Goal: Contribute content: Add original content to the website for others to see

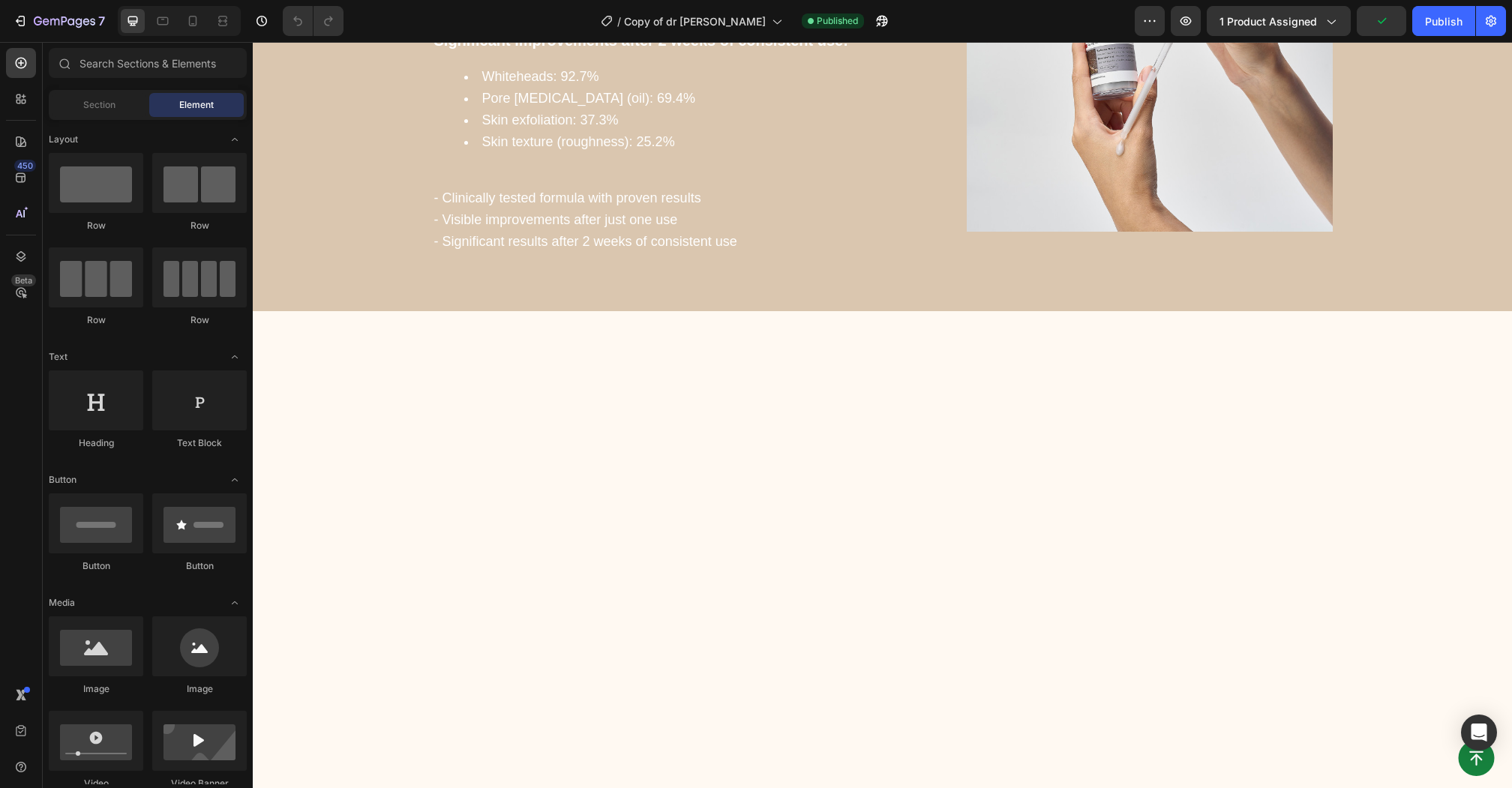
scroll to position [1821, 0]
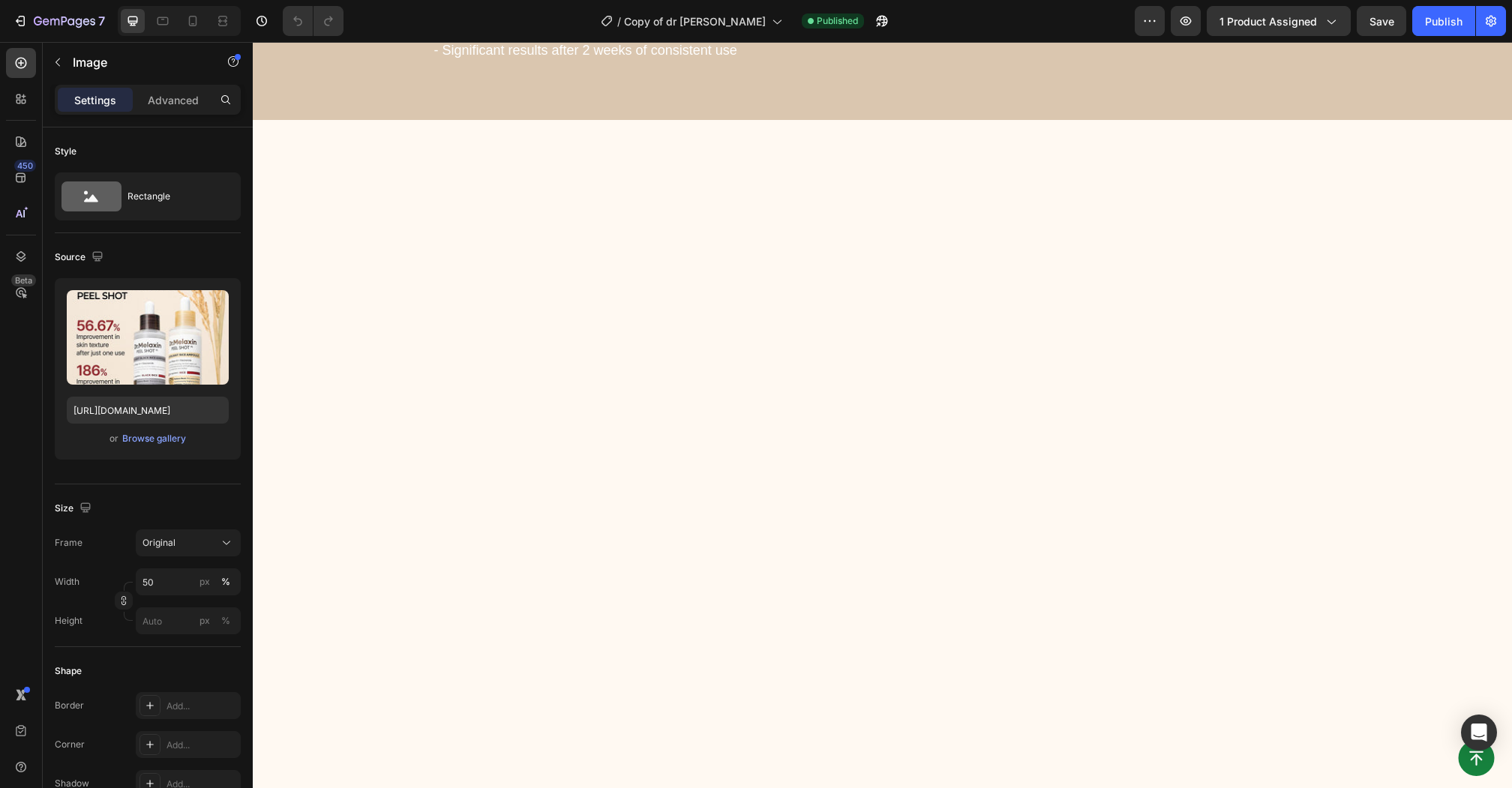
click at [173, 432] on div "Browse gallery" at bounding box center [154, 439] width 63 height 14
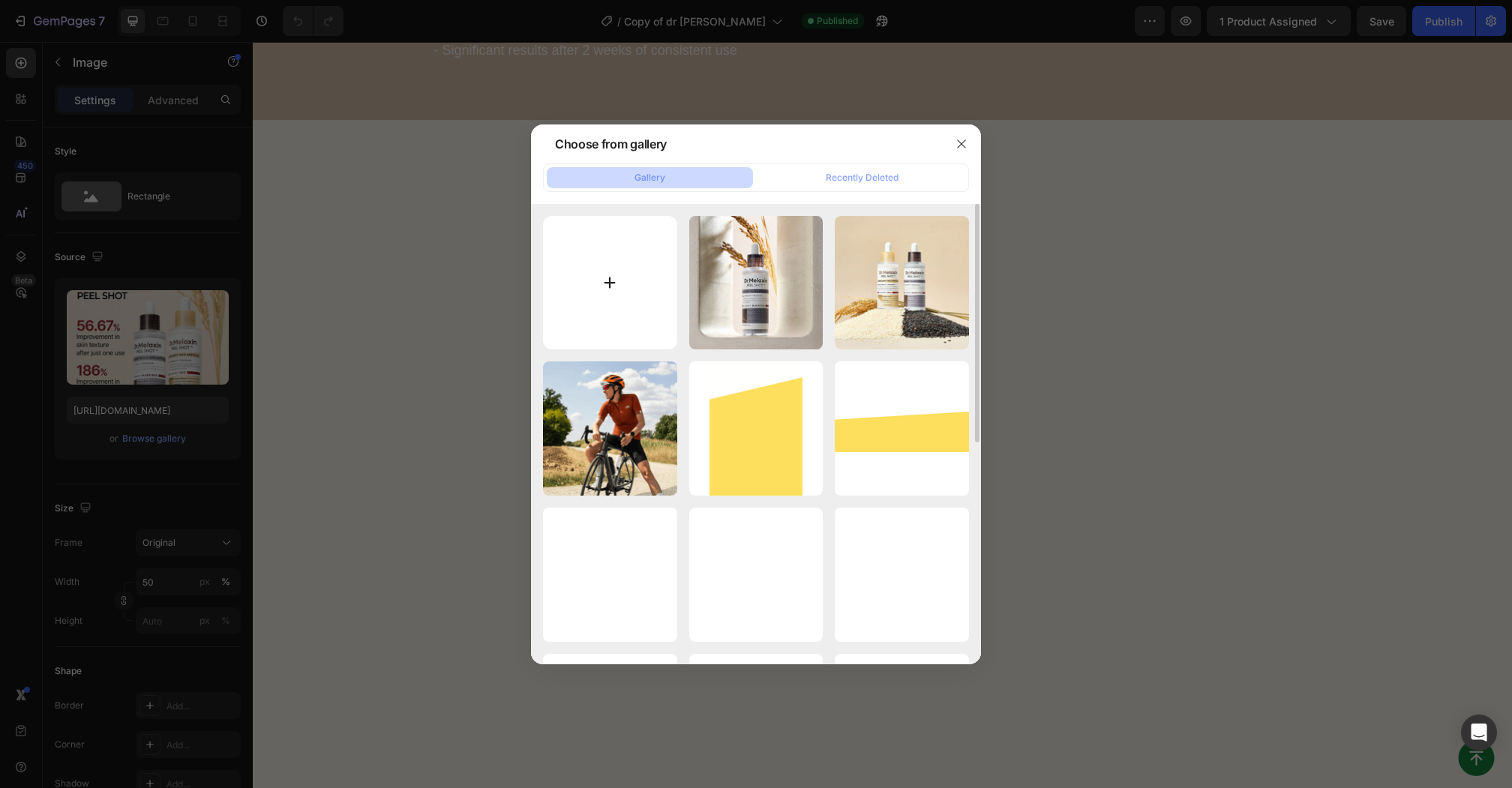
click at [587, 291] on input "file" at bounding box center [610, 282] width 134 height 134
type input "C:\fakepath\ChatGPT Image [DATE] at 10_09_58 AM.jpg"
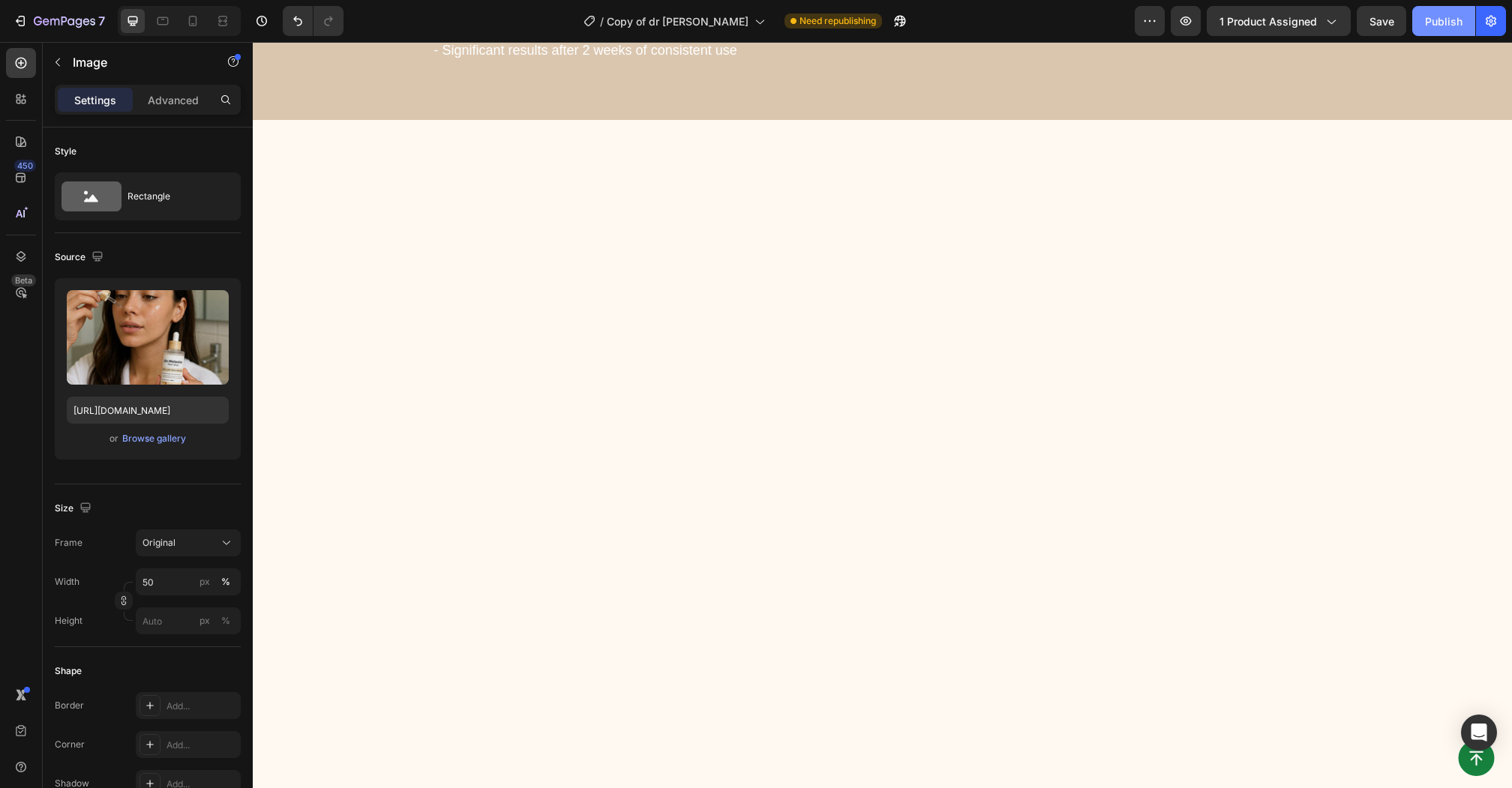
click at [1445, 28] on div "Publish" at bounding box center [1444, 21] width 37 height 15
click at [188, 28] on icon at bounding box center [193, 21] width 15 height 15
type input "[URL][DOMAIN_NAME]"
type input "100"
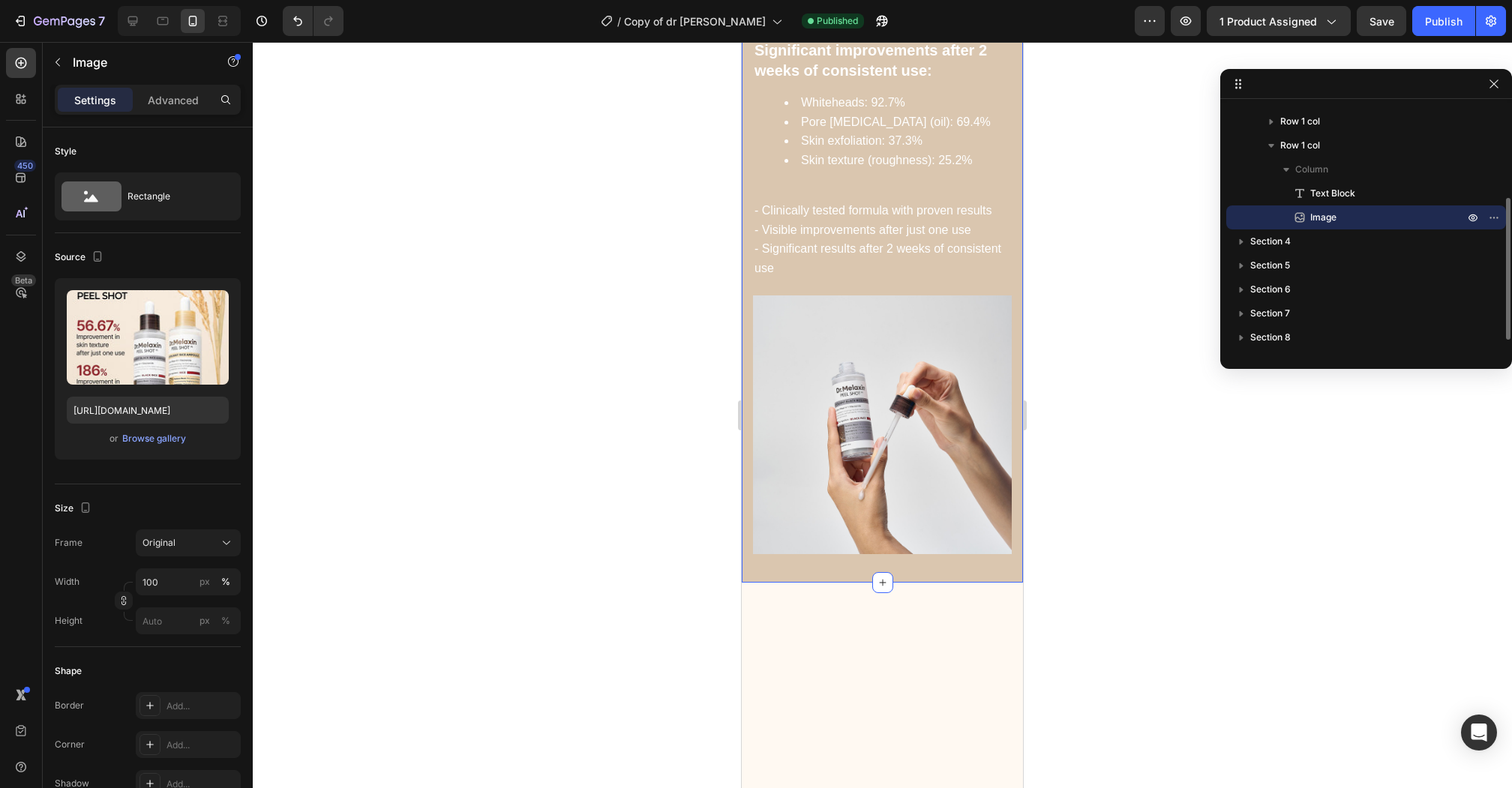
scroll to position [1604, 0]
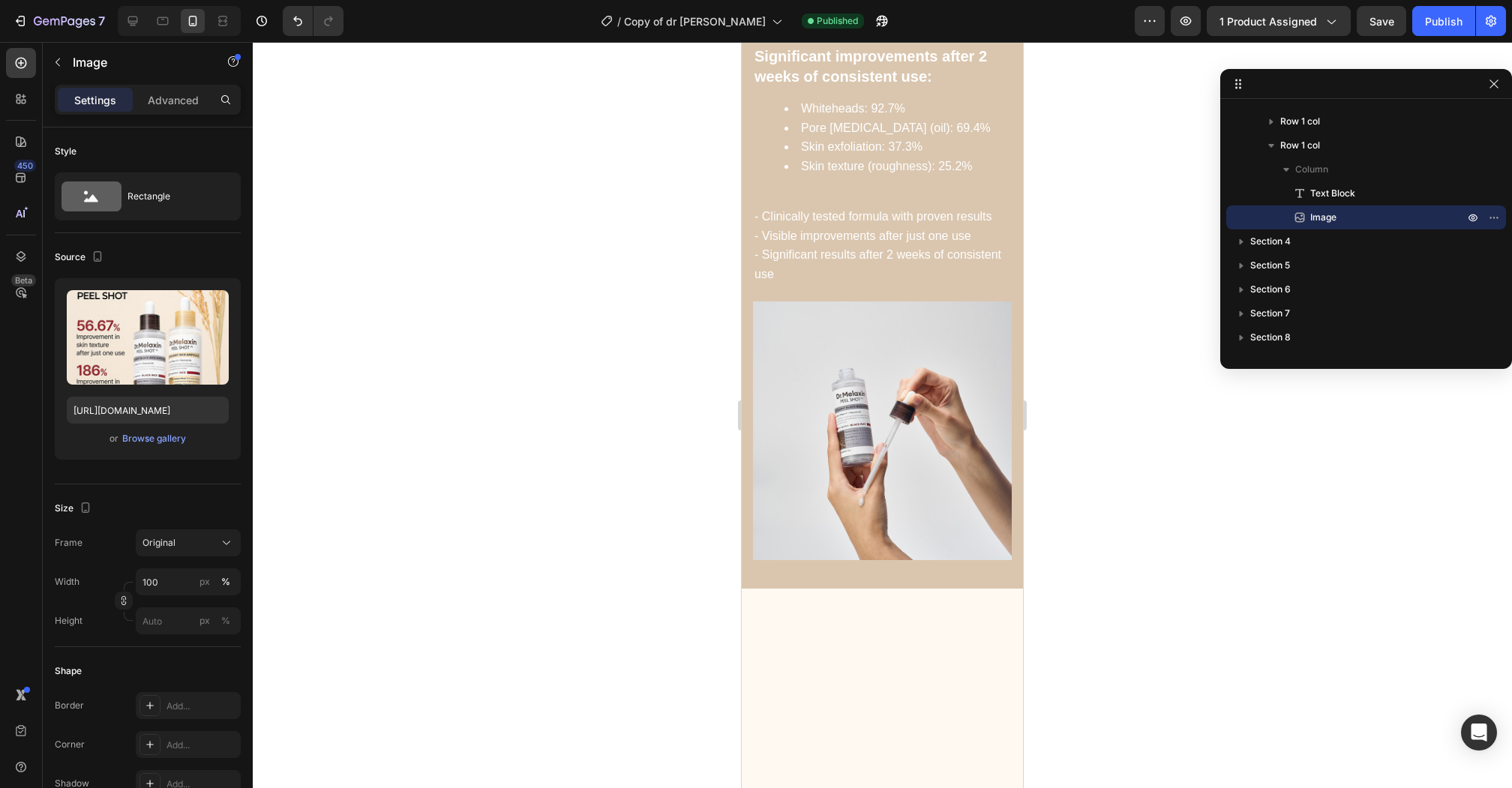
click at [173, 440] on div "Browse gallery" at bounding box center [154, 439] width 63 height 14
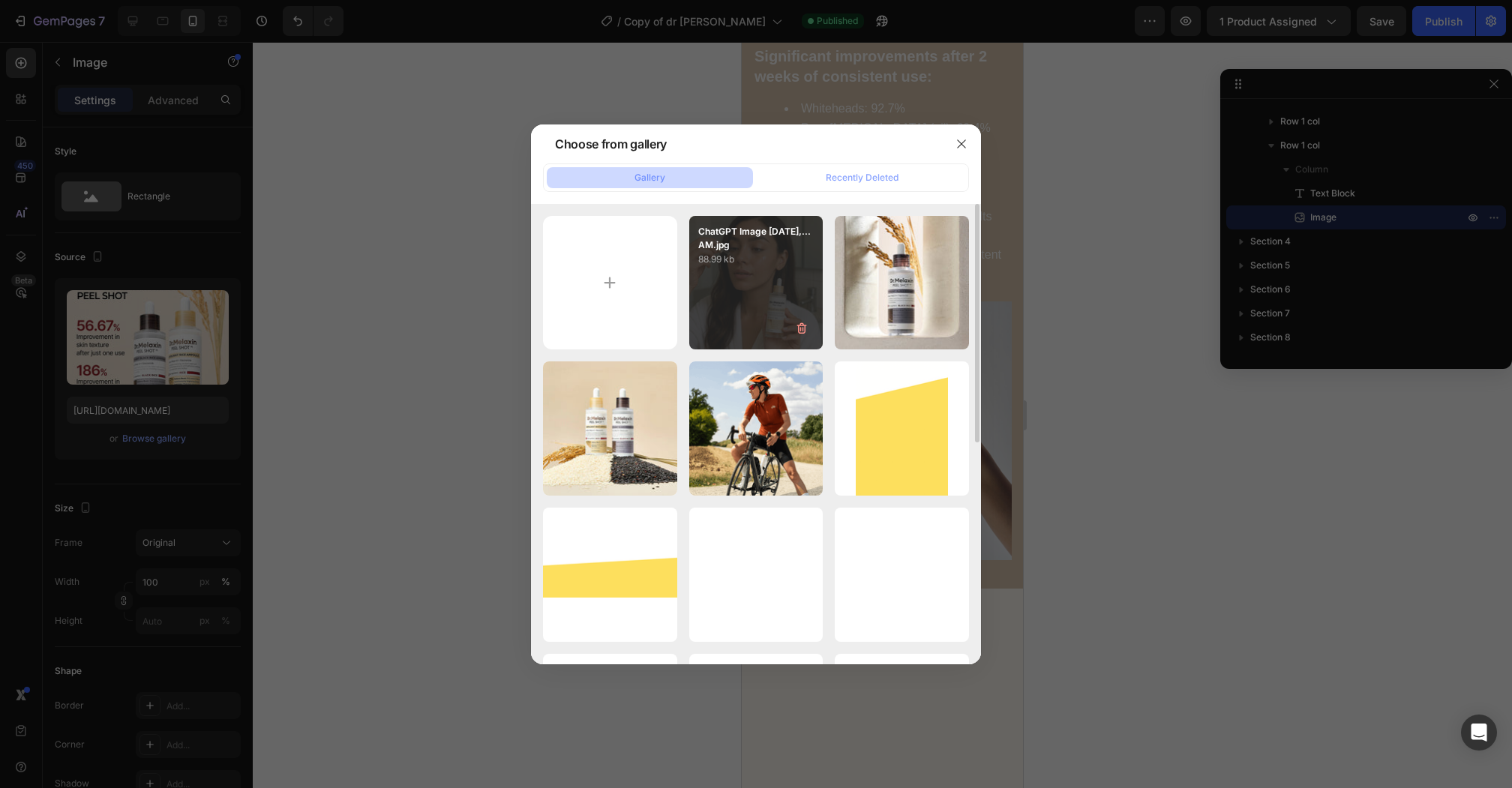
click at [693, 285] on div "ChatGPT Image [DATE],...AM.jpg 88.99 kb" at bounding box center [756, 282] width 134 height 134
type input "[URL][DOMAIN_NAME]"
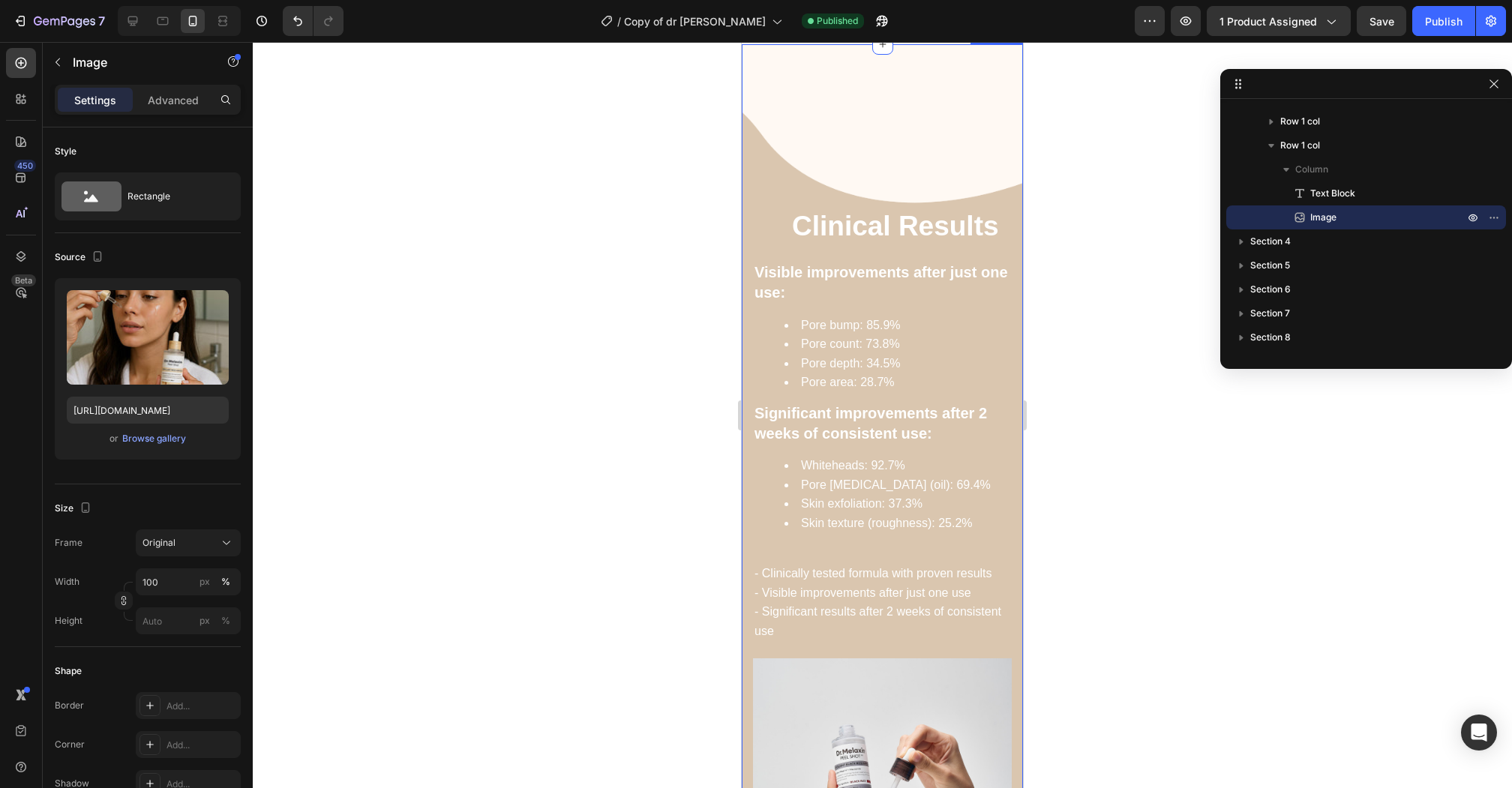
scroll to position [1237, 0]
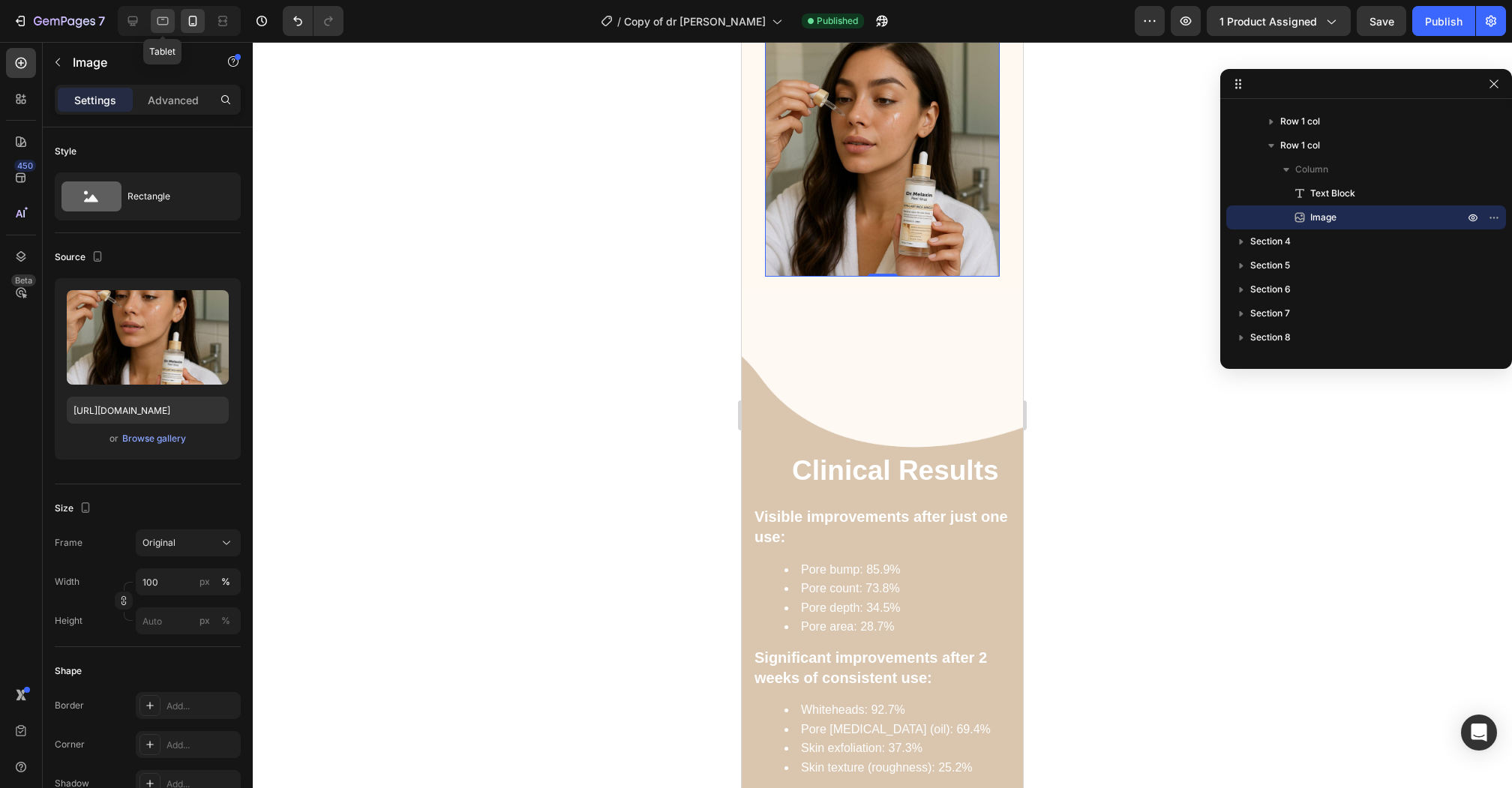
click at [158, 15] on icon at bounding box center [163, 21] width 15 height 15
type input "50"
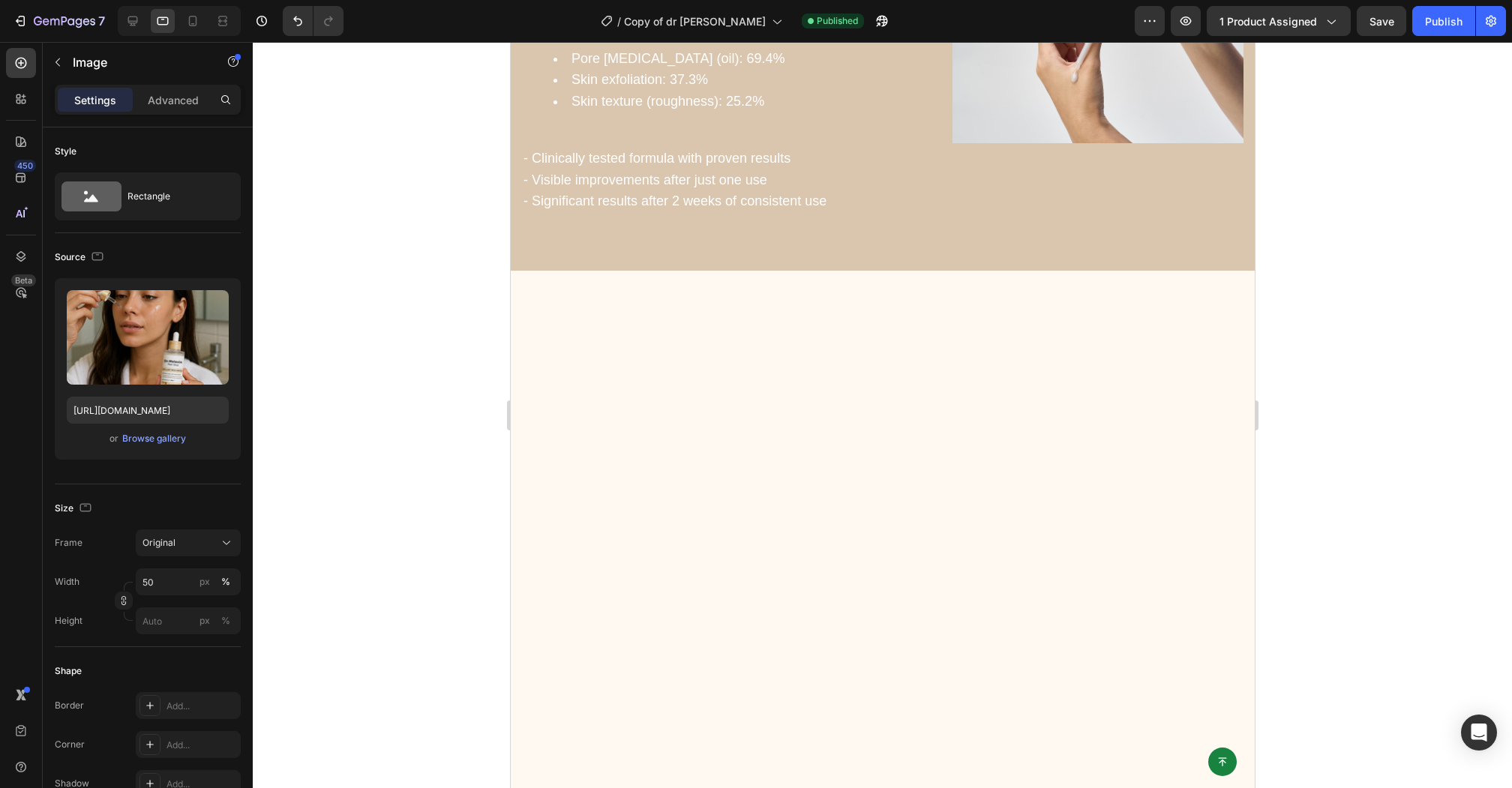
scroll to position [2086, 0]
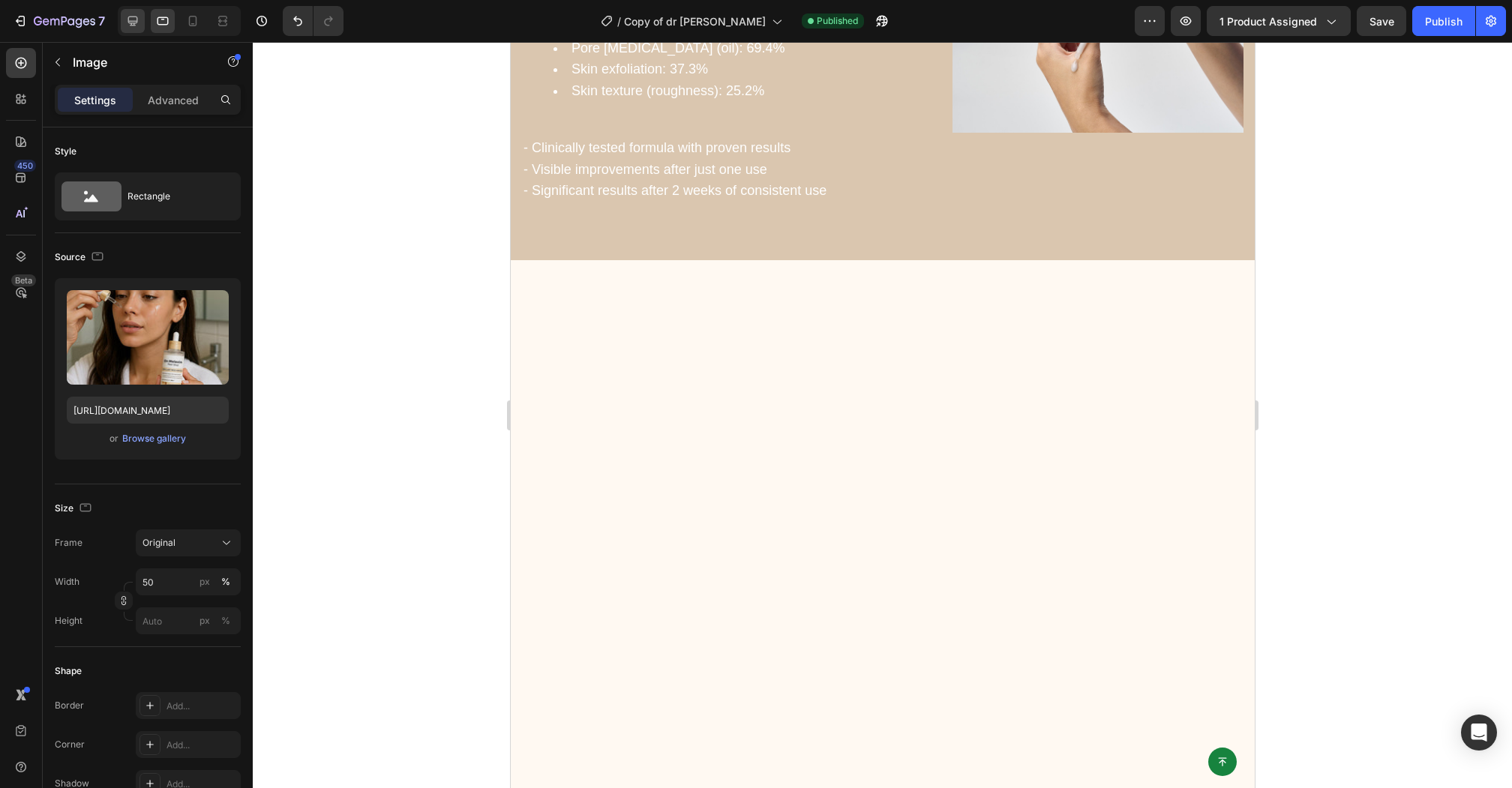
click at [142, 20] on div at bounding box center [132, 20] width 24 height 24
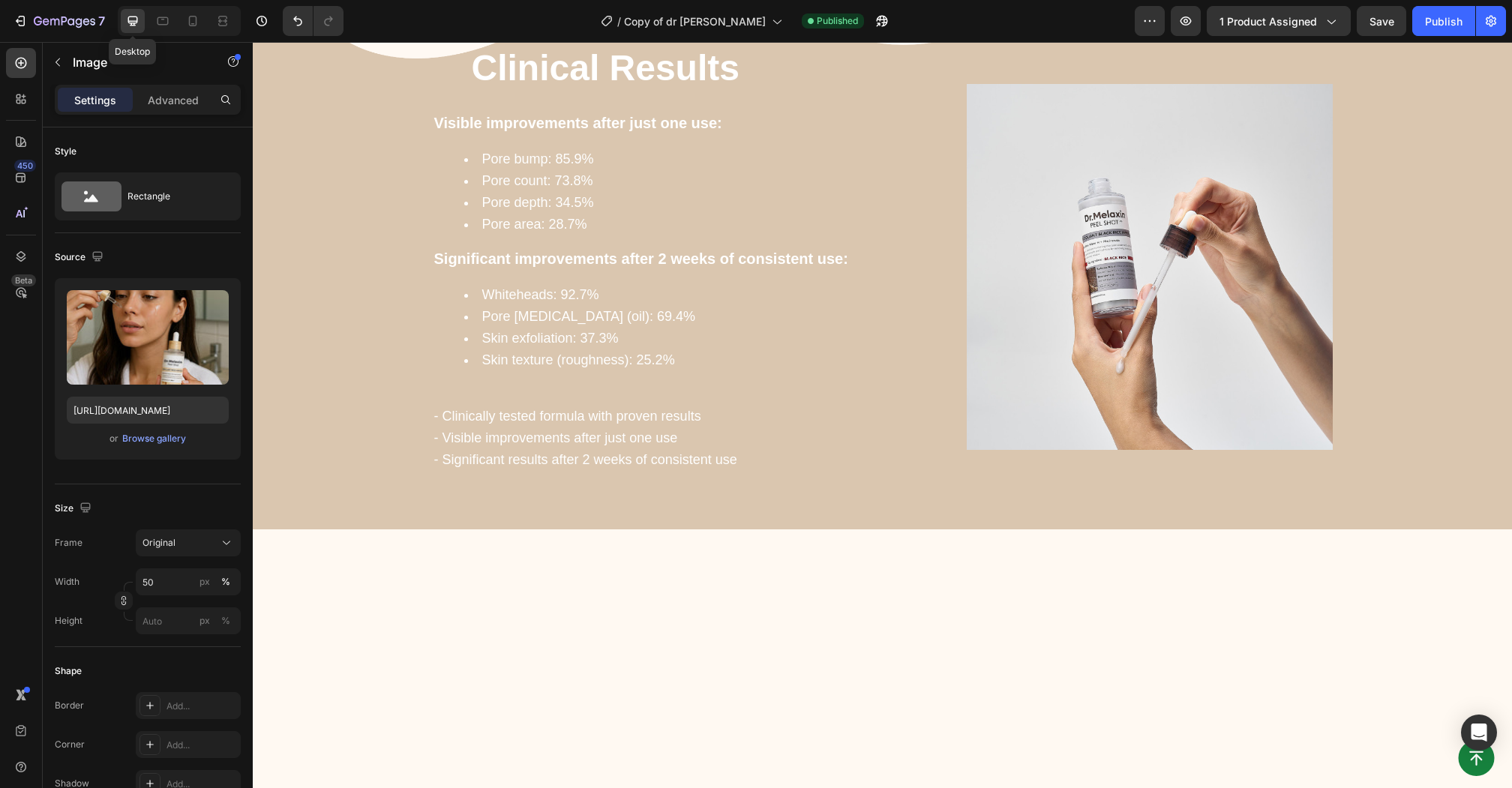
scroll to position [1846, 0]
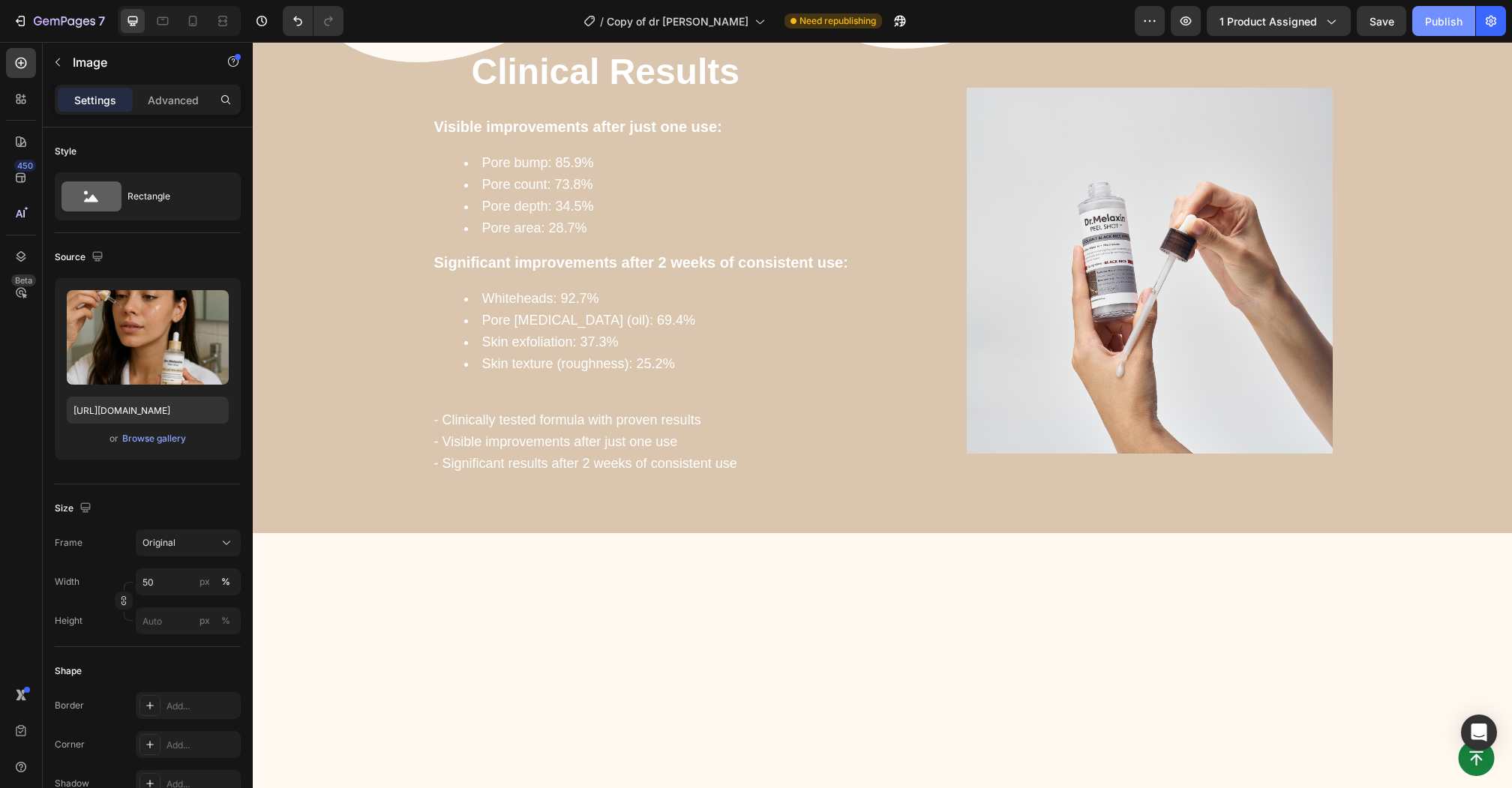
click at [1440, 10] on button "Publish" at bounding box center [1443, 20] width 63 height 30
